Goal: Browse casually: Explore the website without a specific task or goal

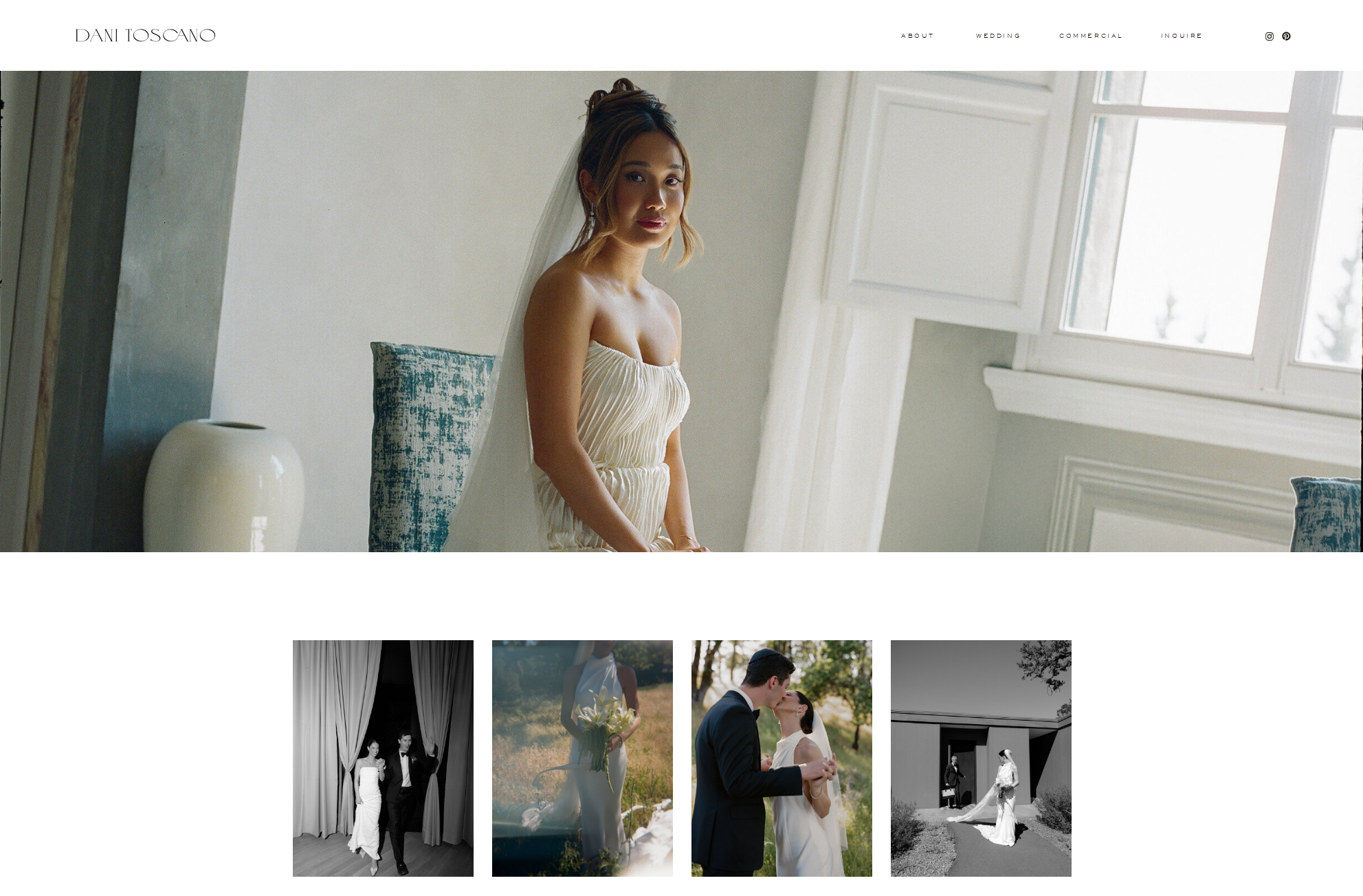
click at [1003, 35] on h3 "wedding" at bounding box center [998, 35] width 44 height 5
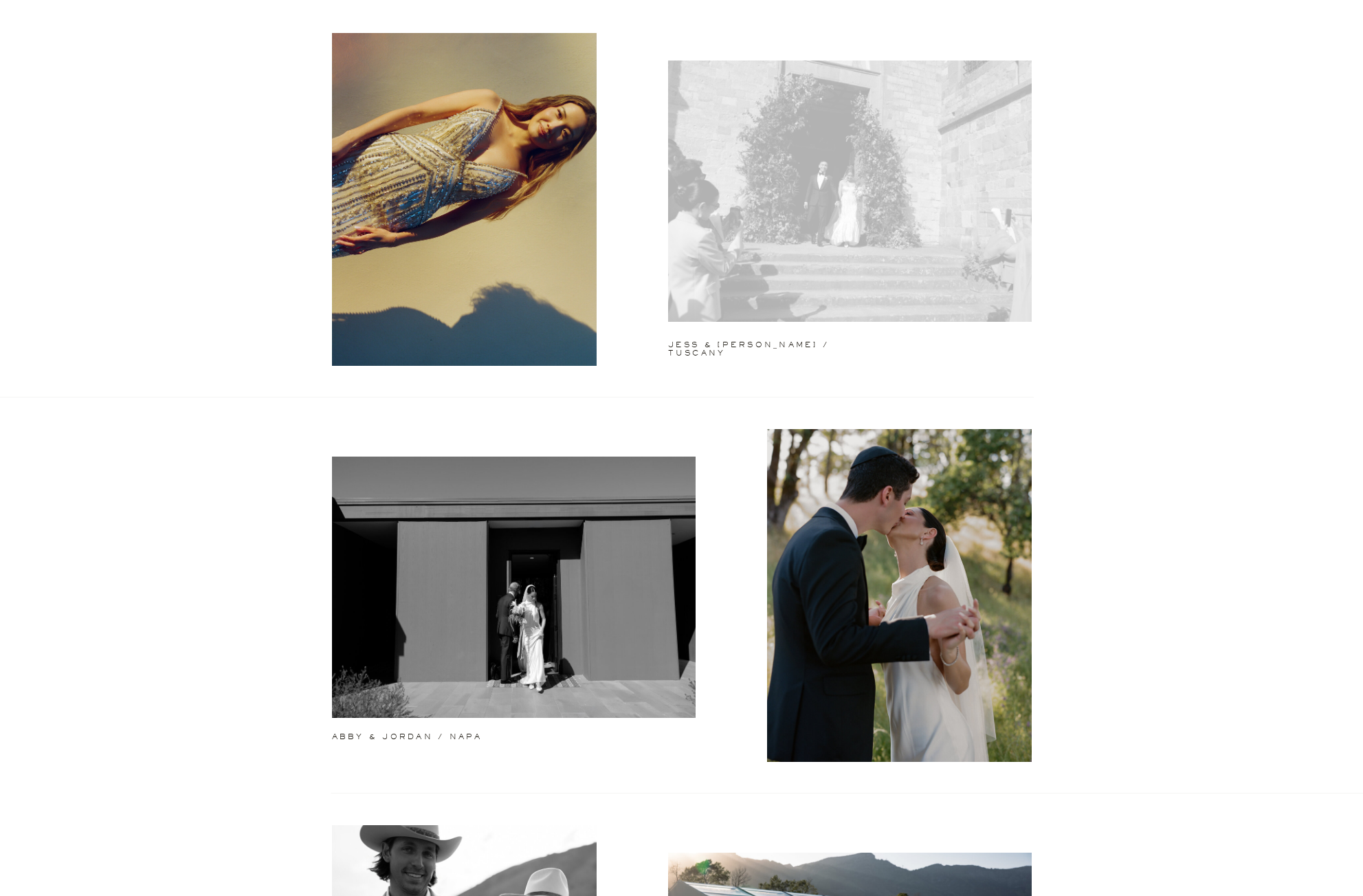
scroll to position [110, 0]
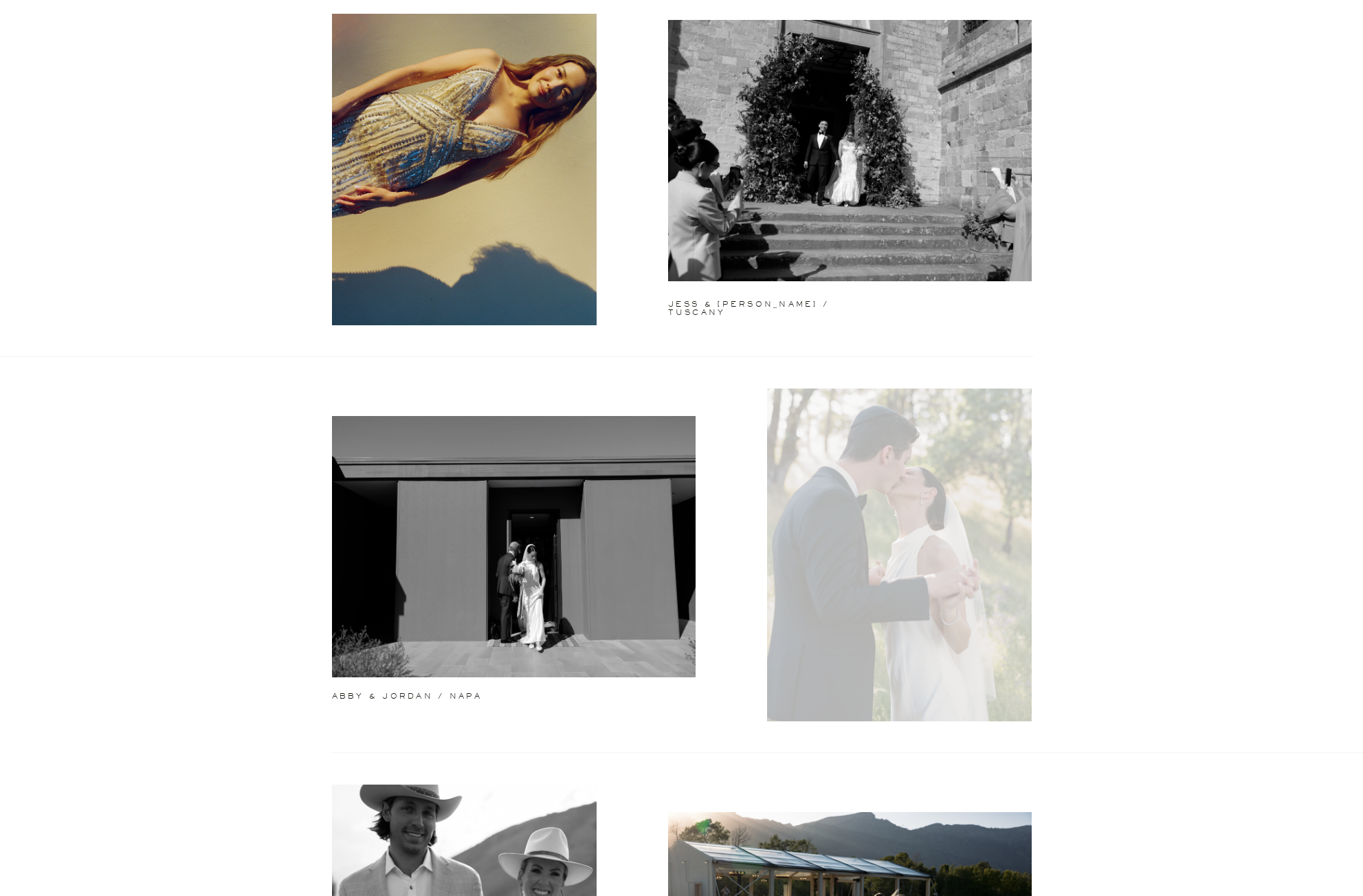
click at [915, 565] on div at bounding box center [899, 554] width 265 height 333
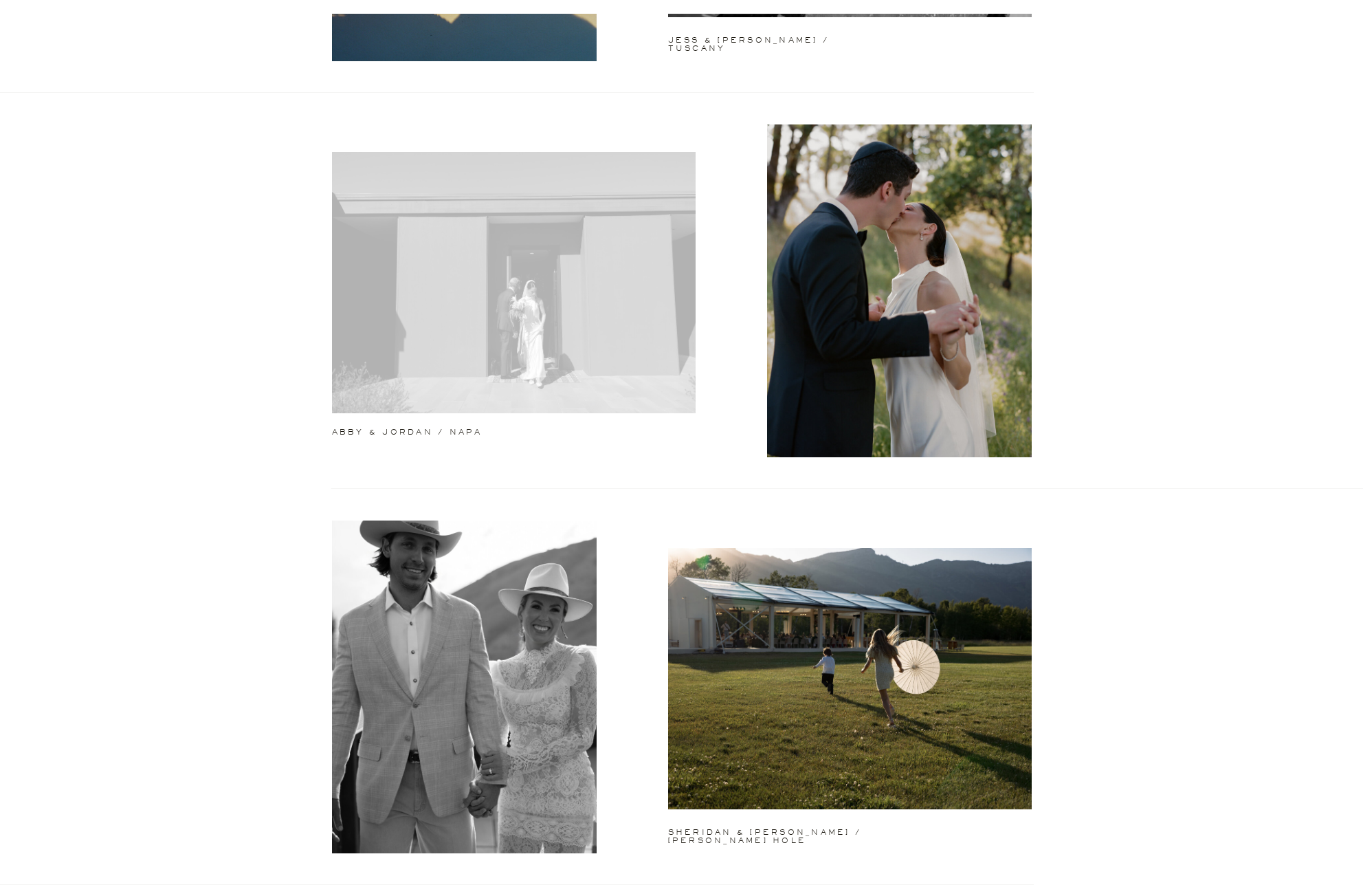
scroll to position [445, 0]
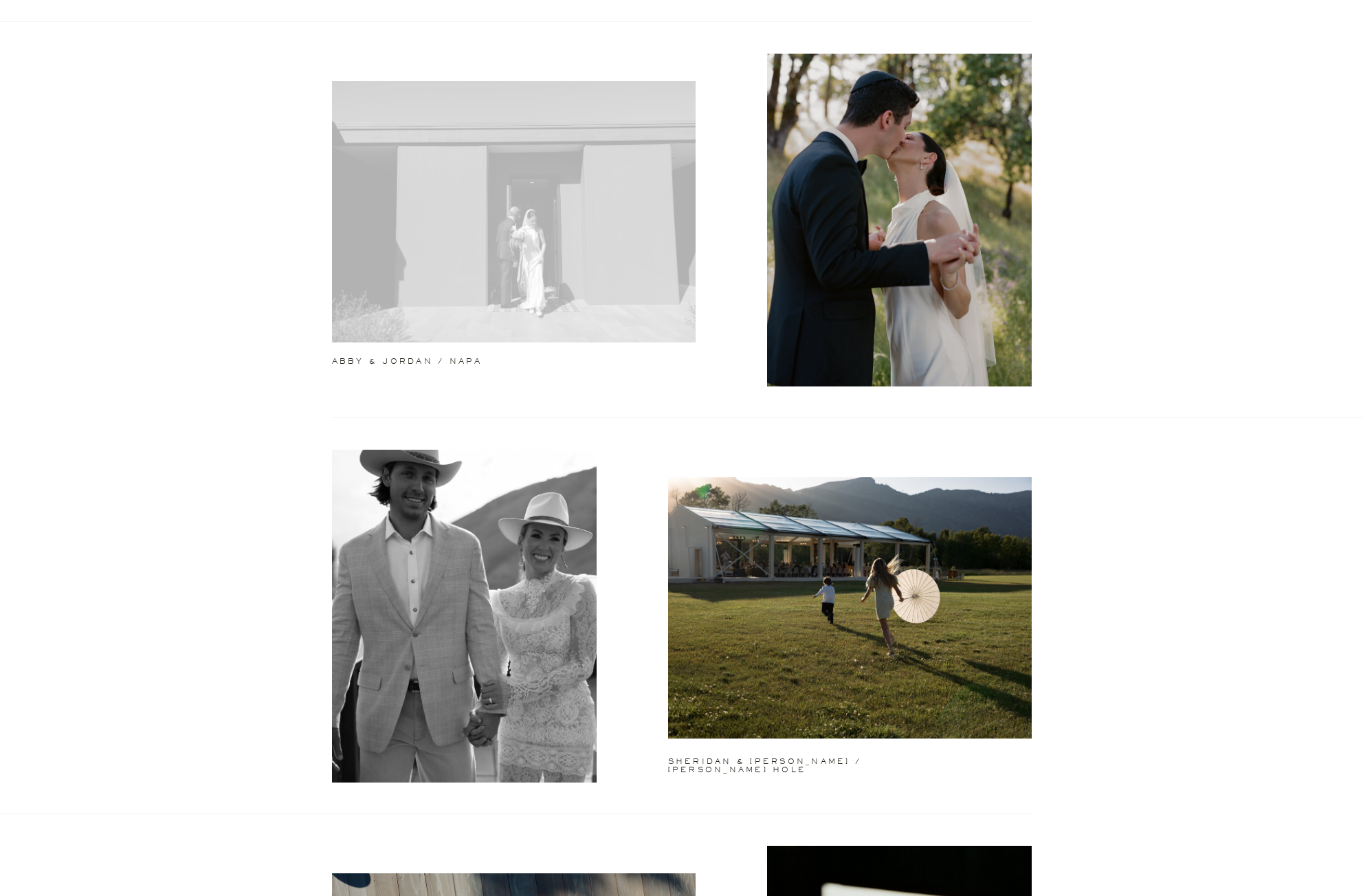
click at [570, 295] on div at bounding box center [513, 211] width 363 height 261
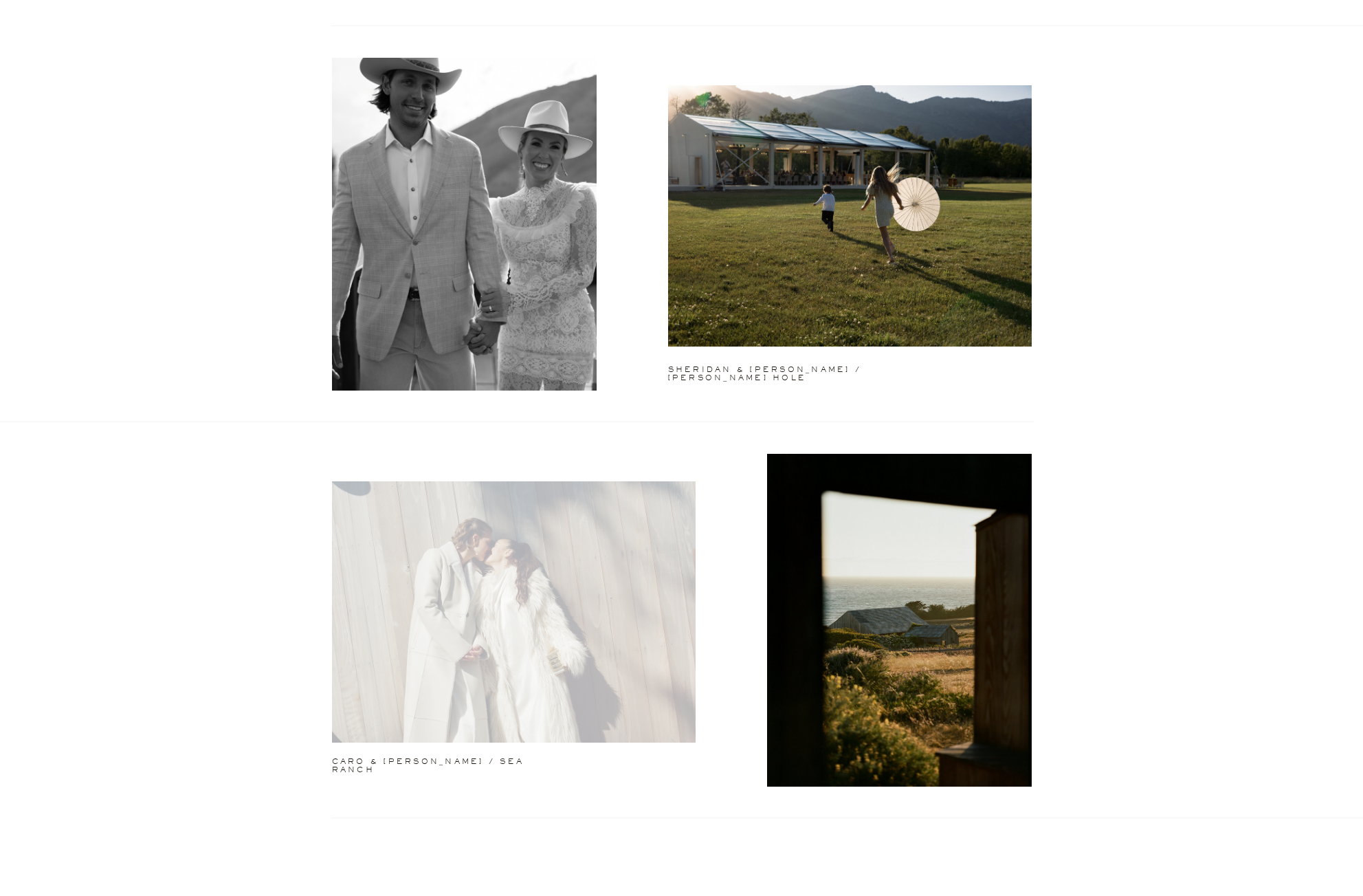
scroll to position [950, 0]
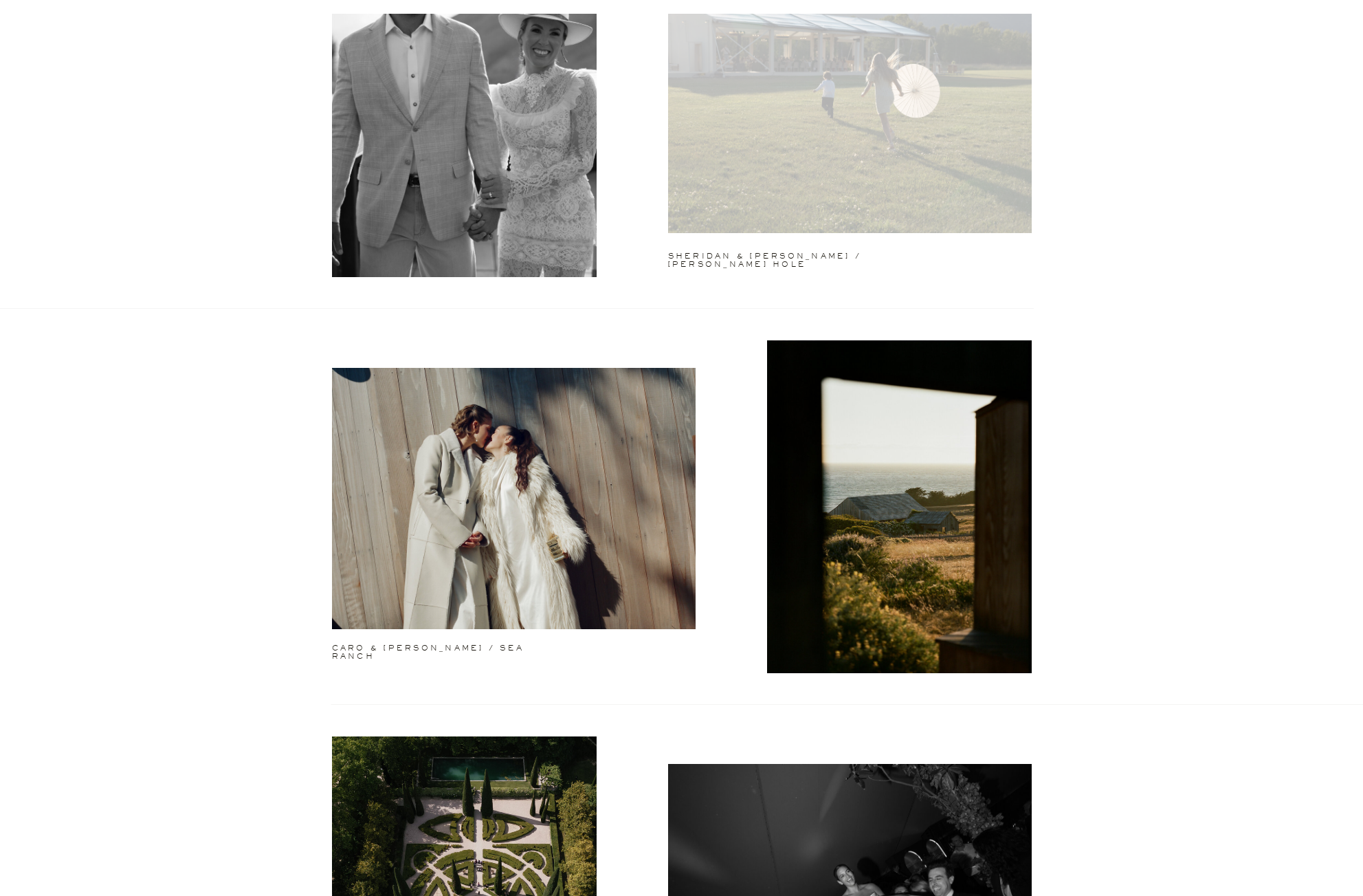
click at [842, 173] on div at bounding box center [849, 101] width 363 height 261
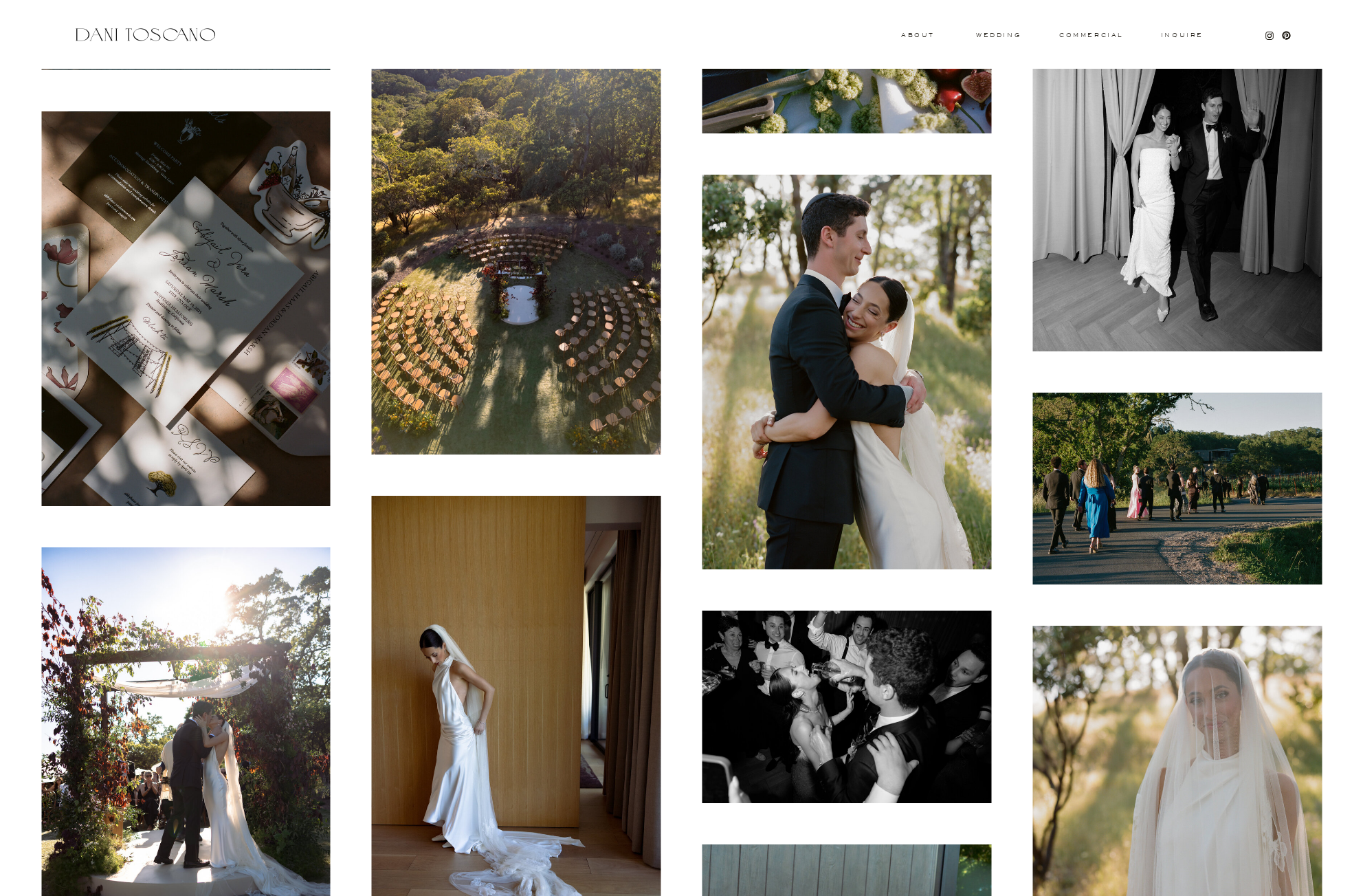
scroll to position [2386, 0]
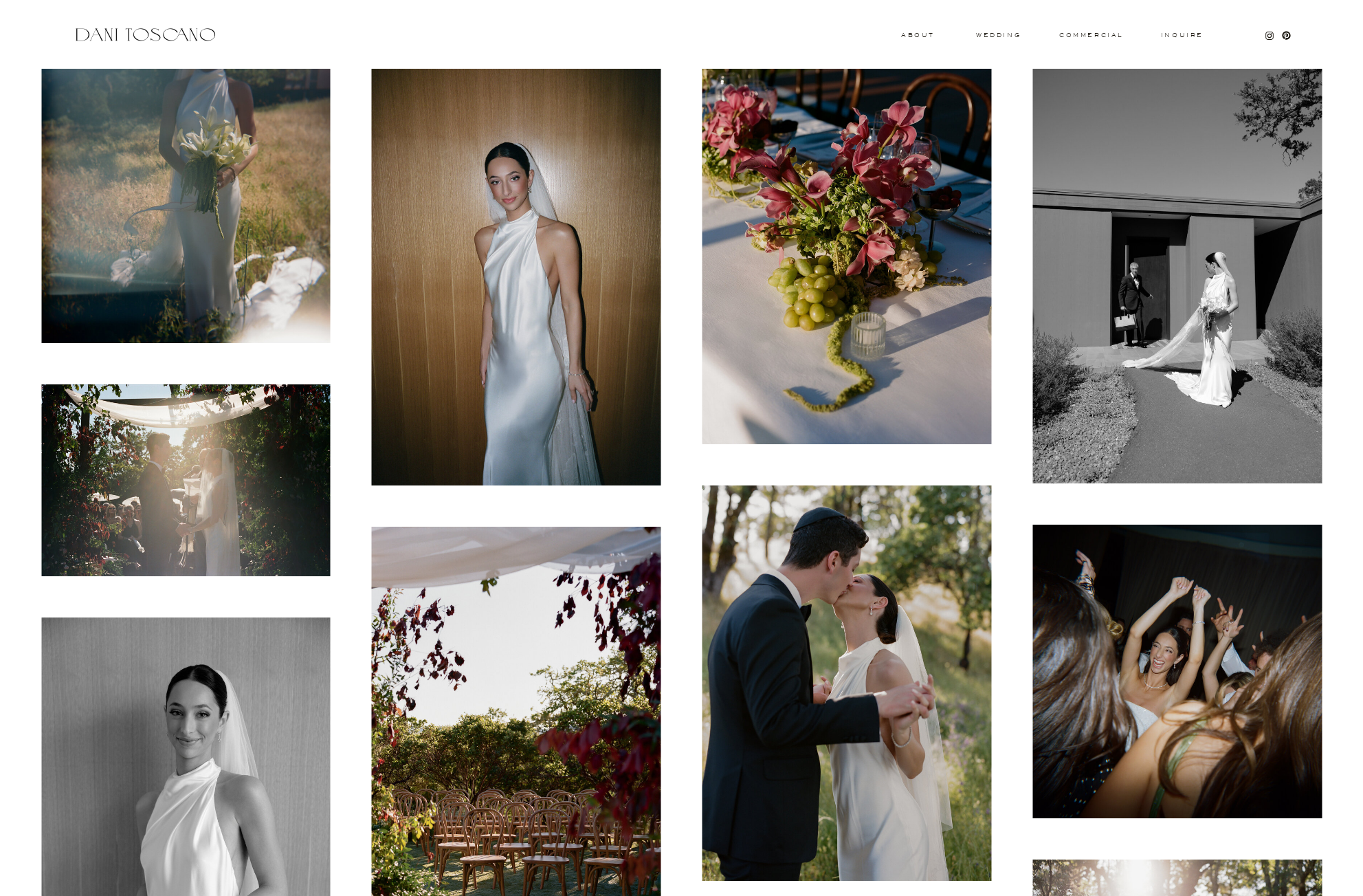
scroll to position [534, 0]
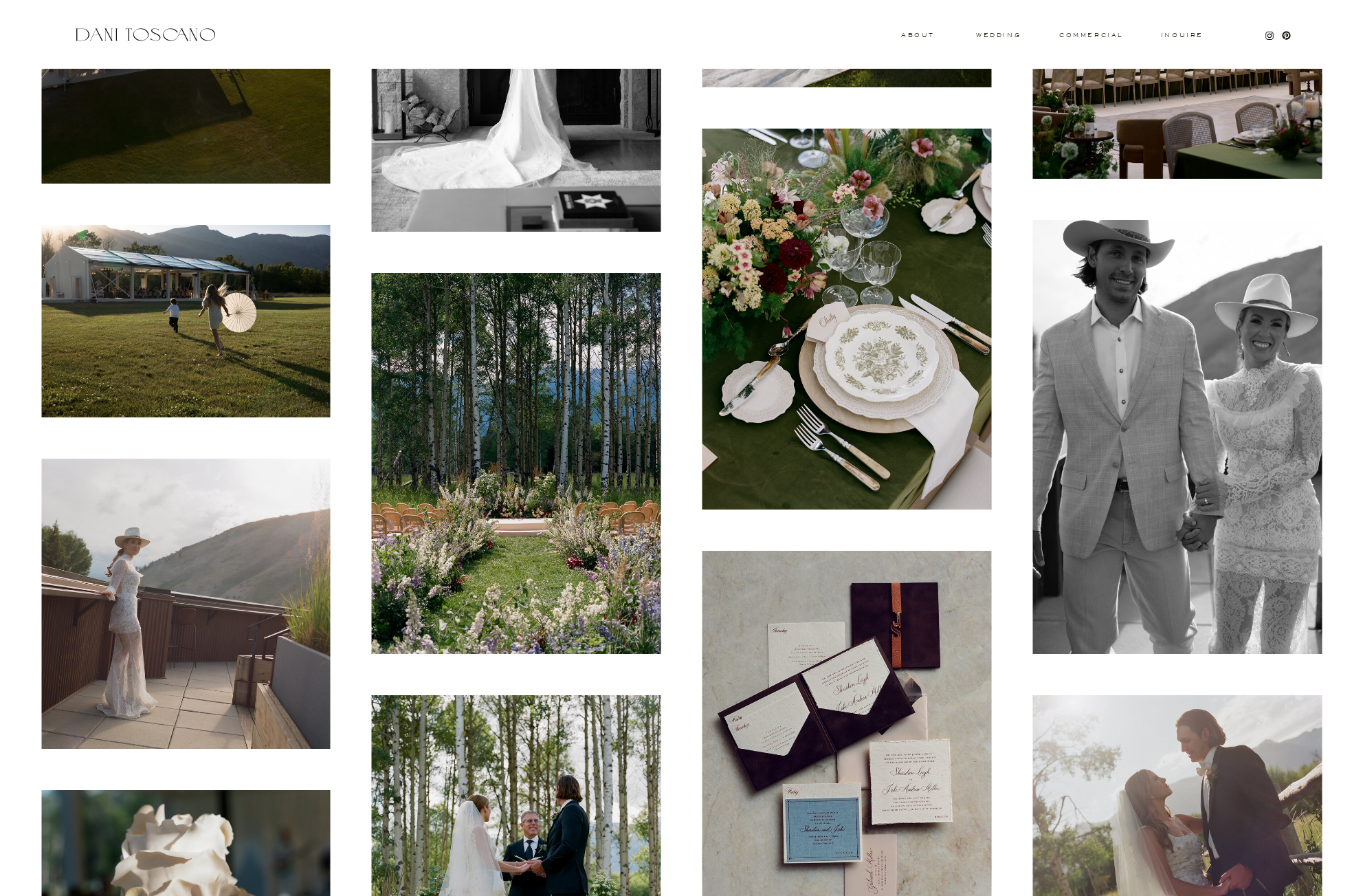
scroll to position [734, 0]
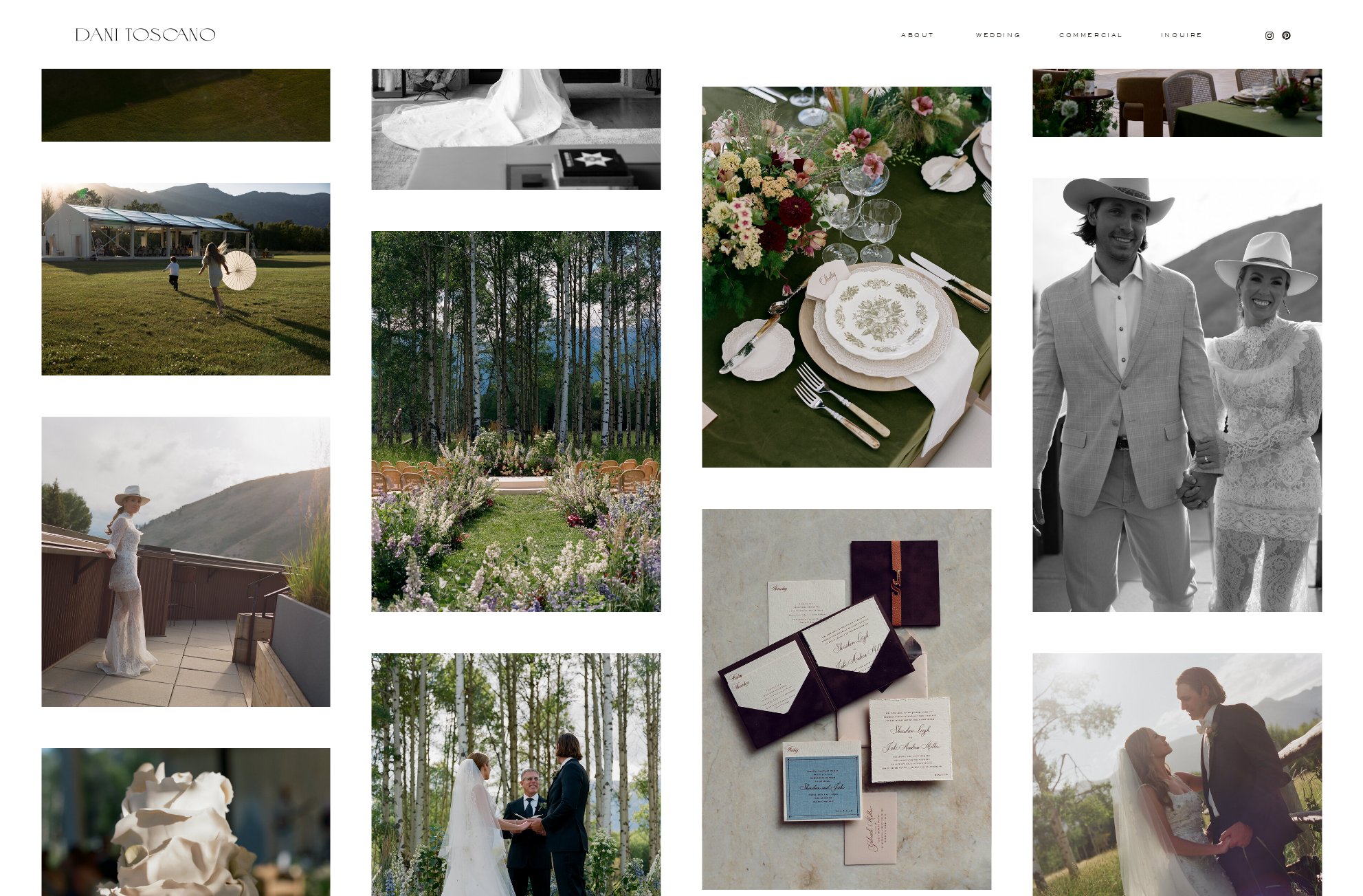
click at [637, 449] on img at bounding box center [517, 421] width 290 height 381
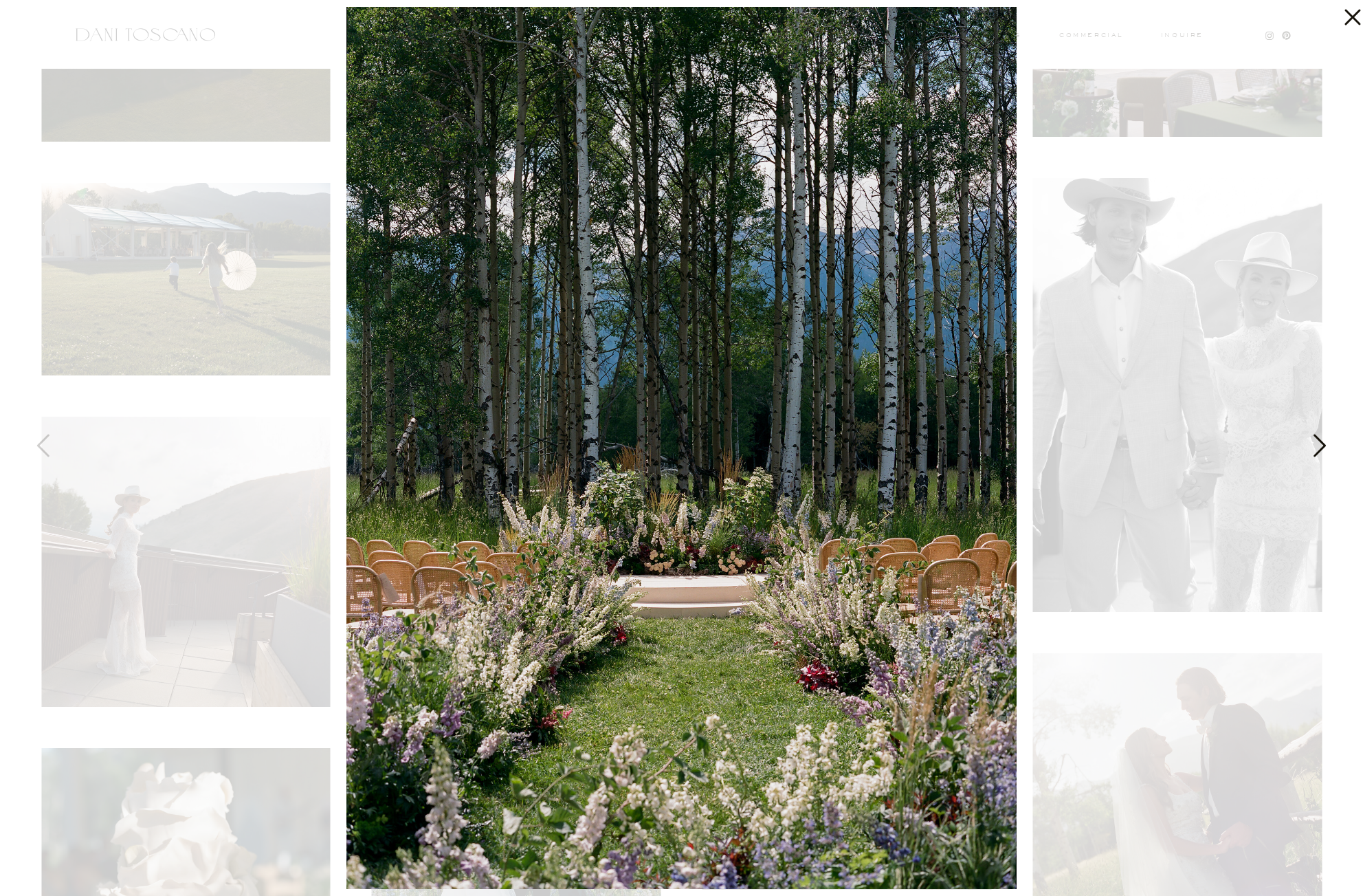
click at [1030, 347] on div at bounding box center [682, 448] width 1363 height 896
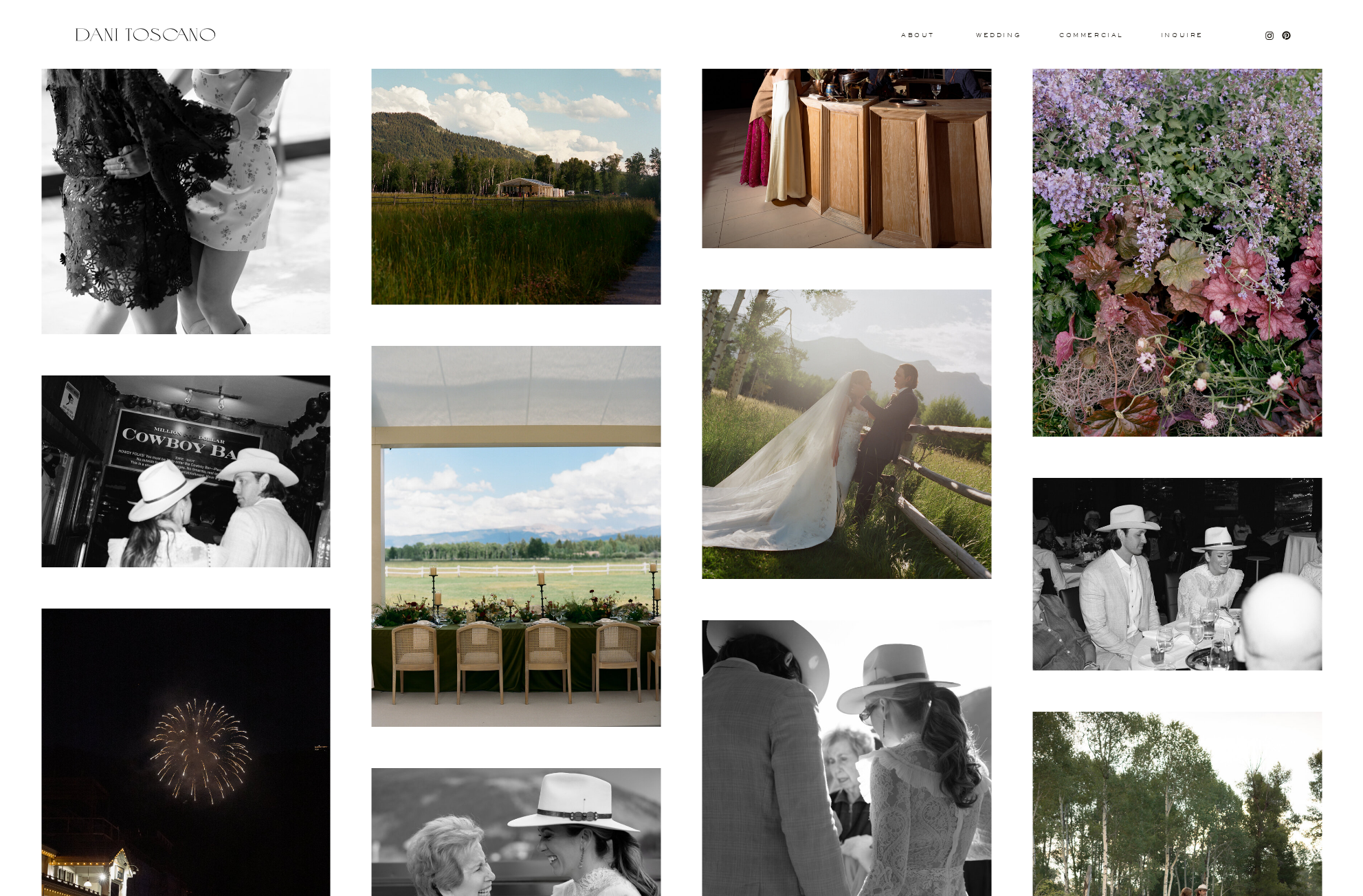
scroll to position [6042, 0]
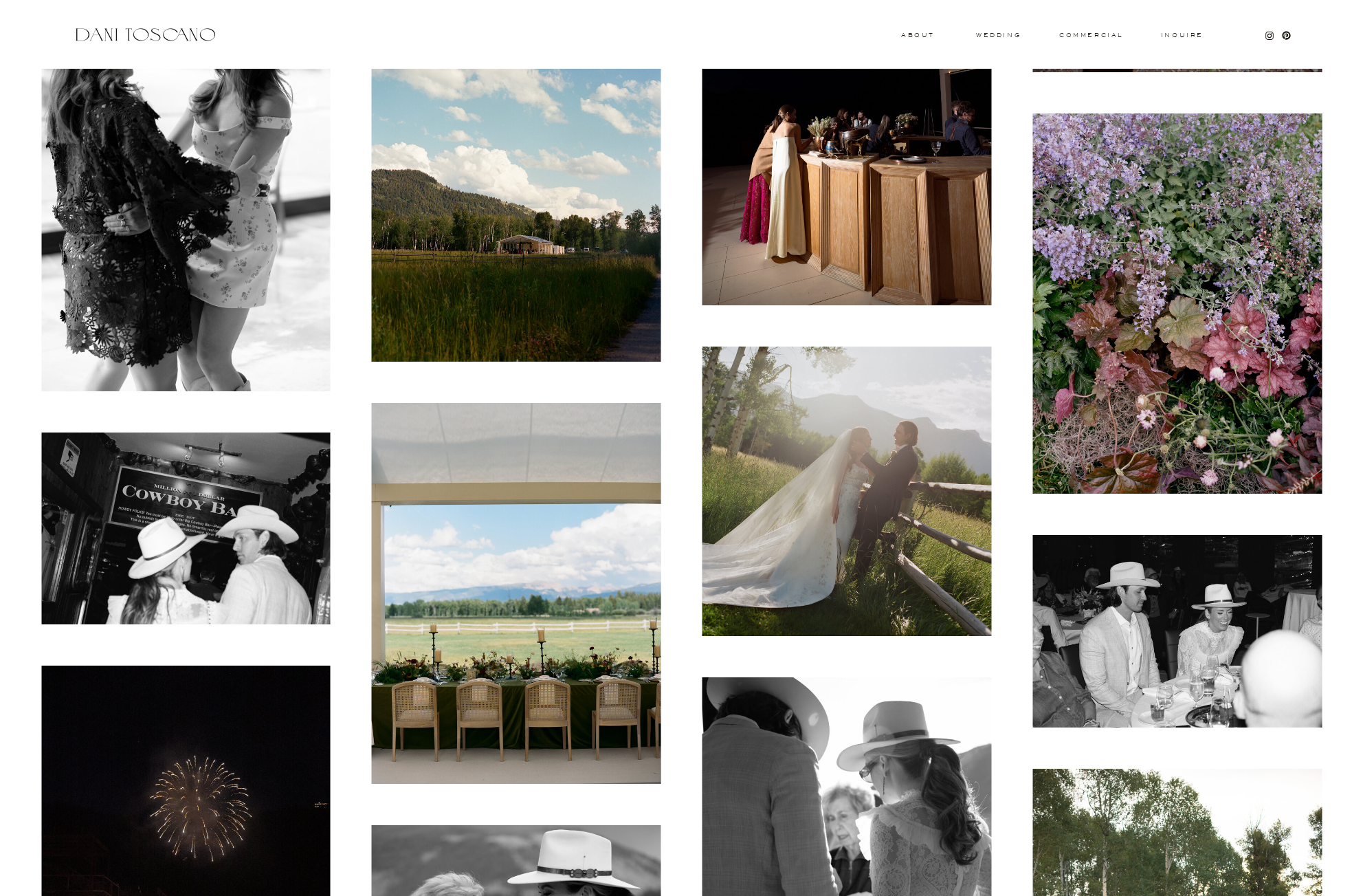
click at [1078, 231] on img at bounding box center [1177, 303] width 290 height 381
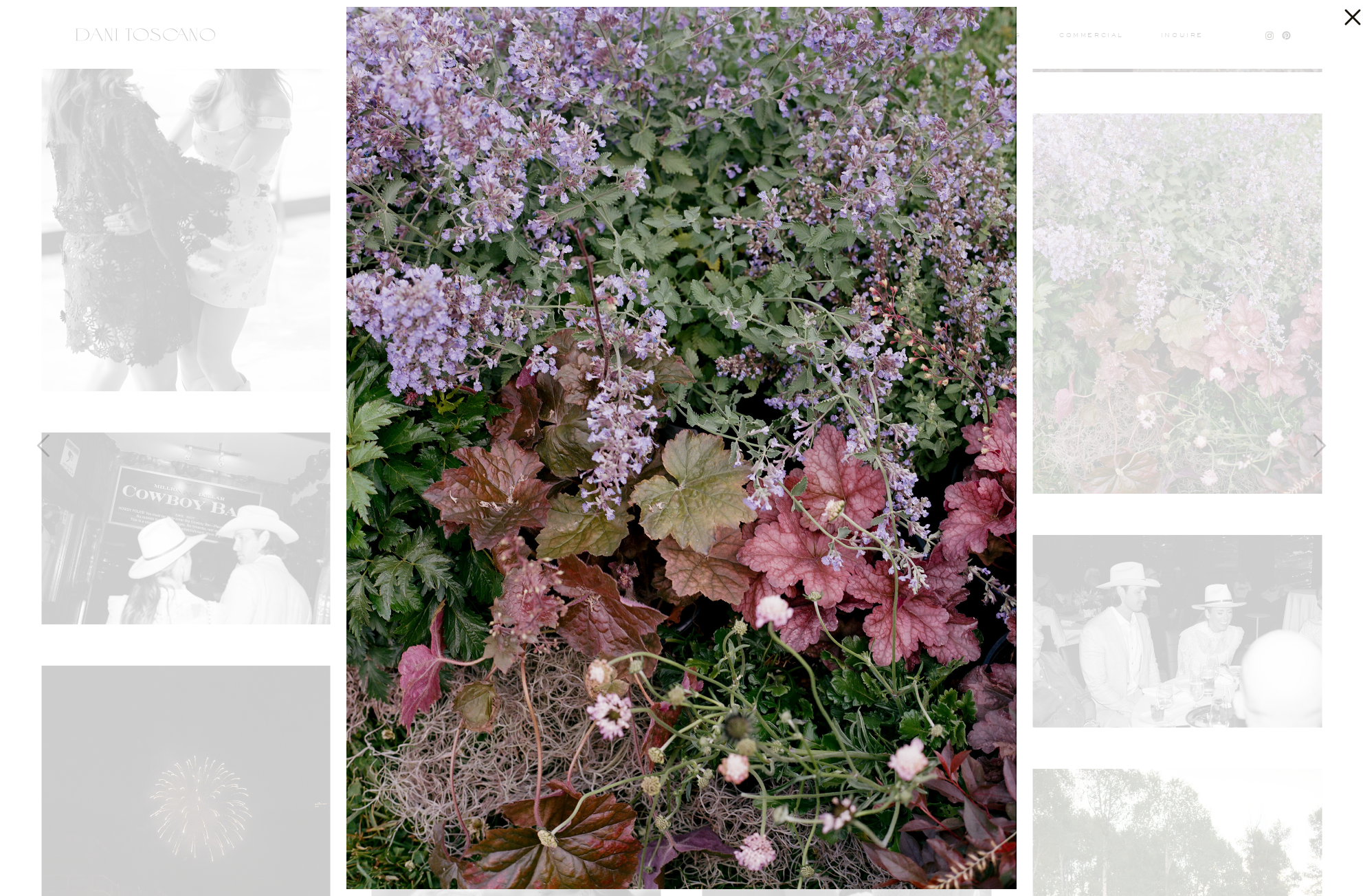
click at [1351, 21] on icon at bounding box center [1349, 14] width 28 height 28
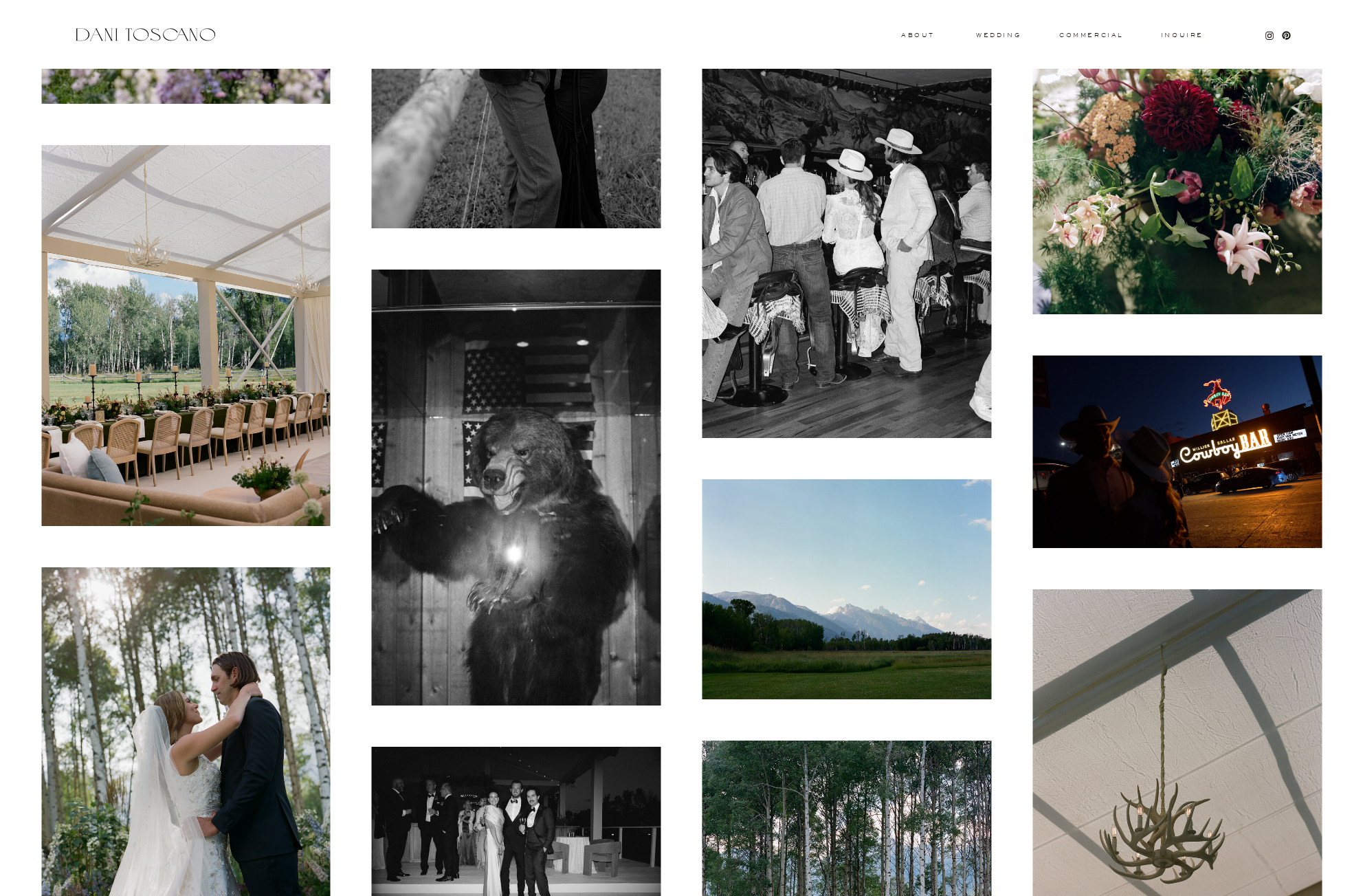
scroll to position [15278, 0]
